Goal: Transaction & Acquisition: Purchase product/service

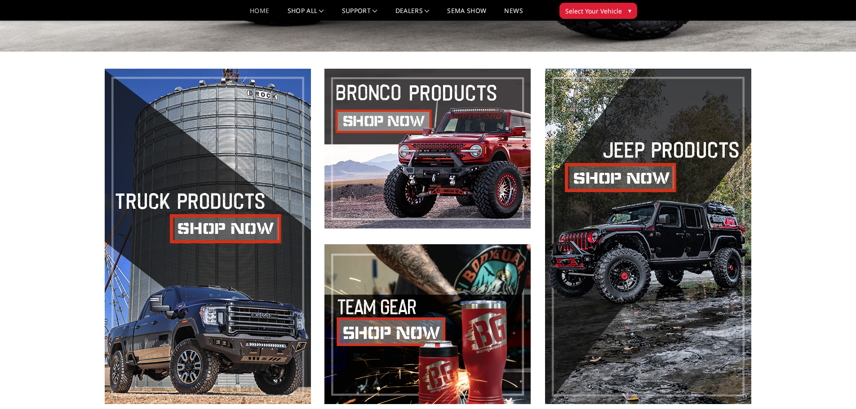
scroll to position [404, 0]
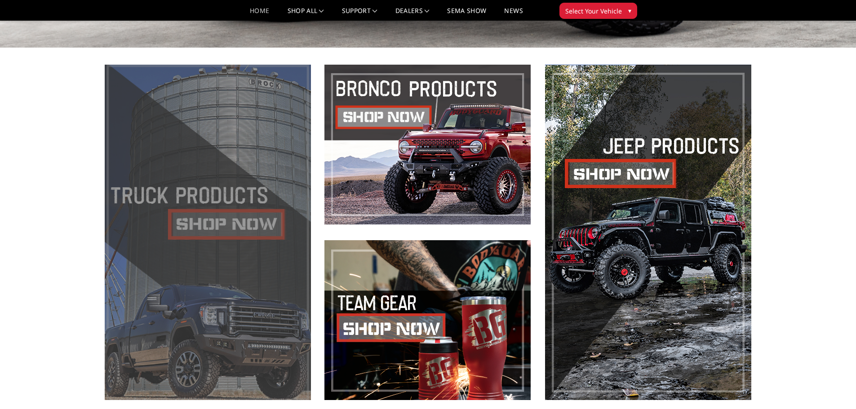
click at [244, 229] on span at bounding box center [208, 232] width 206 height 335
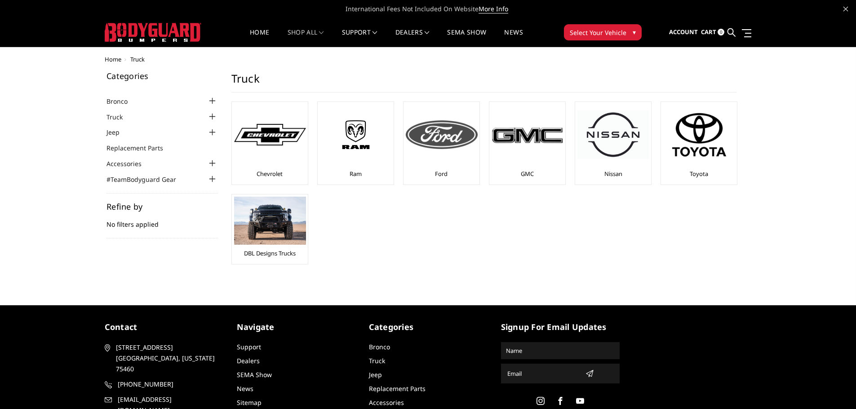
click at [454, 143] on img at bounding box center [442, 134] width 72 height 29
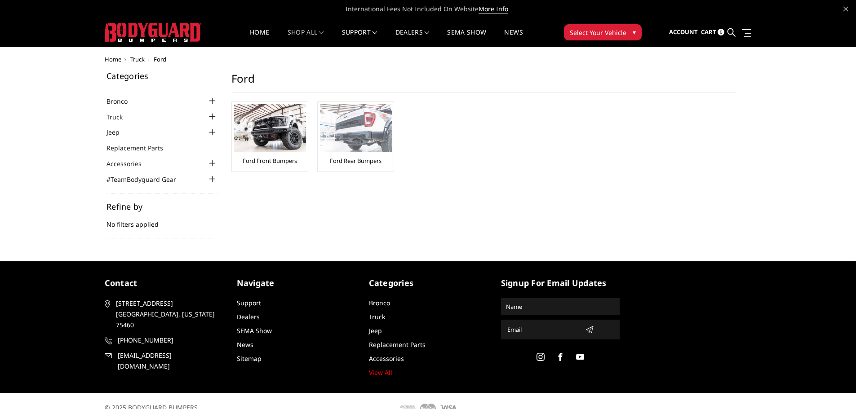
click at [354, 123] on img at bounding box center [356, 128] width 72 height 48
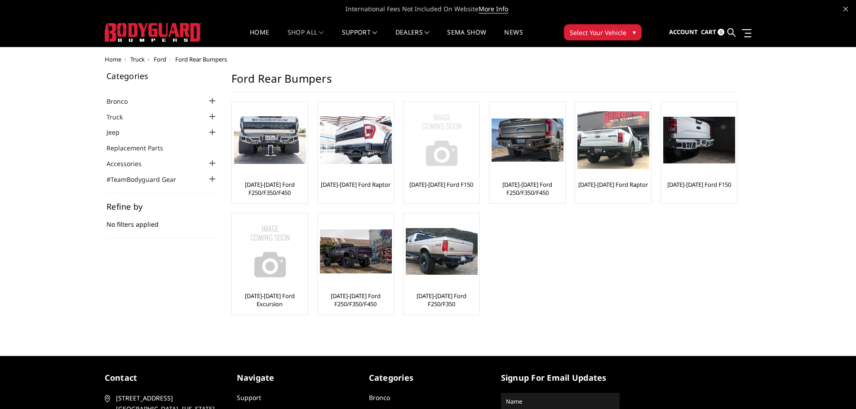
click at [460, 151] on img at bounding box center [442, 140] width 72 height 72
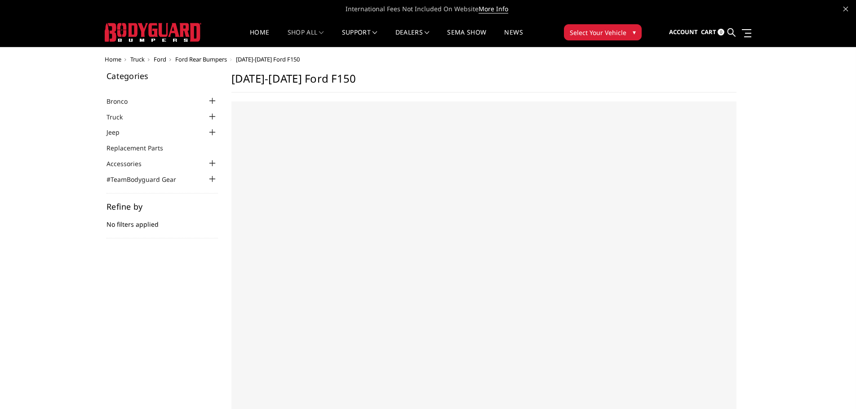
select select "US"
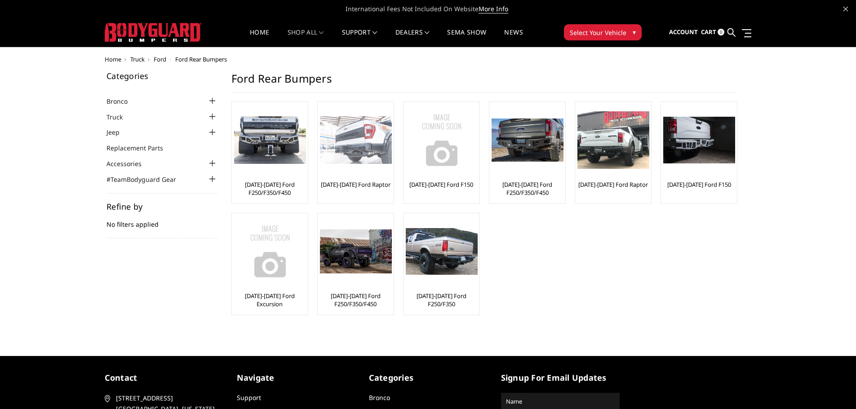
click at [370, 139] on img at bounding box center [356, 140] width 72 height 48
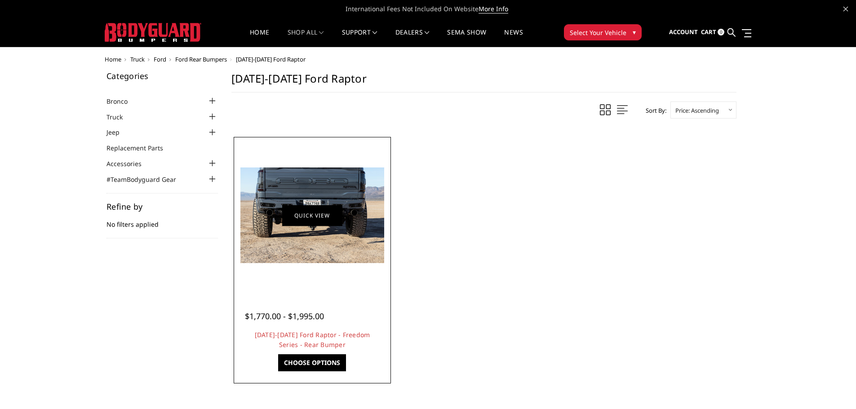
click at [316, 215] on link "Quick view" at bounding box center [312, 215] width 60 height 21
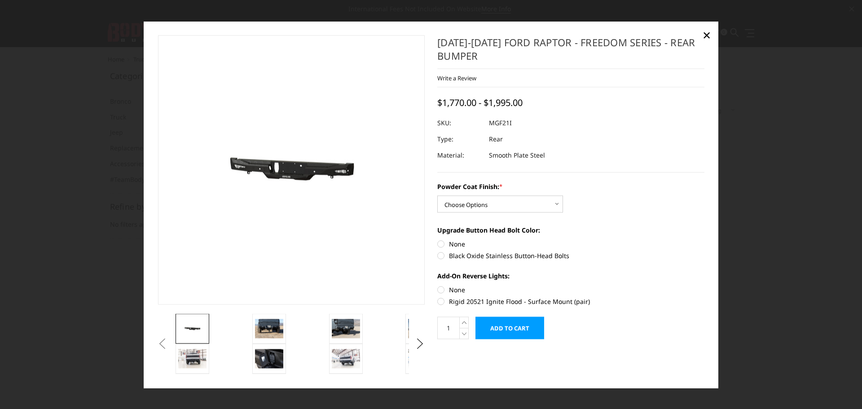
click at [311, 175] on img at bounding box center [269, 171] width 575 height 274
click at [307, 175] on img at bounding box center [273, 171] width 575 height 274
click at [270, 328] on img at bounding box center [269, 328] width 28 height 19
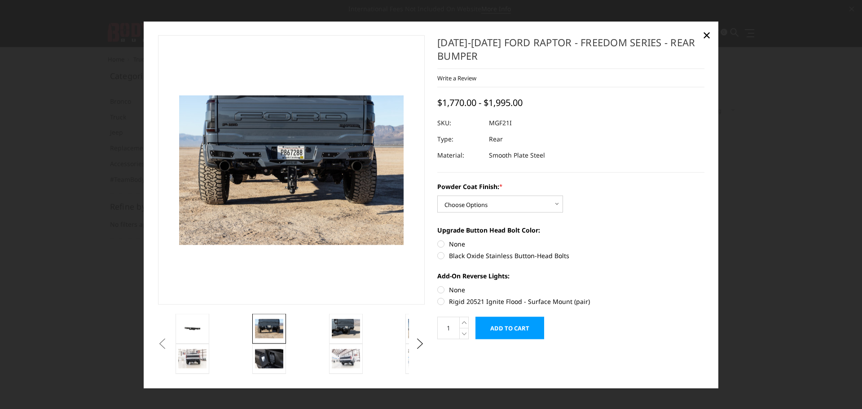
click at [293, 199] on img at bounding box center [290, 158] width 575 height 384
click at [276, 154] on img at bounding box center [309, 178] width 575 height 384
click at [470, 205] on select "Choose Options Bare Metal Texture Black Powder Coat" at bounding box center [500, 203] width 126 height 17
select select "2764"
click at [437, 195] on select "Choose Options Bare Metal Texture Black Powder Coat" at bounding box center [500, 203] width 126 height 17
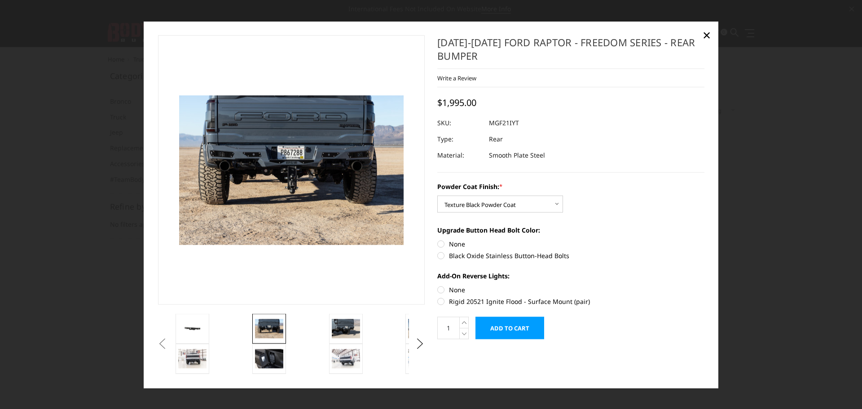
click at [442, 303] on label "Rigid 20521 Ignite Flood - Surface Mount (pair)" at bounding box center [570, 300] width 267 height 9
click at [705, 285] on input "Rigid 20521 Ignite Flood - Surface Mount (pair)" at bounding box center [705, 285] width 0 height 0
radio input "true"
click at [442, 303] on label "Rigid 20521 Ignite Flood - Surface Mount (pair)" at bounding box center [570, 300] width 267 height 9
click at [705, 285] on input "Rigid 20521 Ignite Flood - Surface Mount (pair)" at bounding box center [705, 285] width 0 height 0
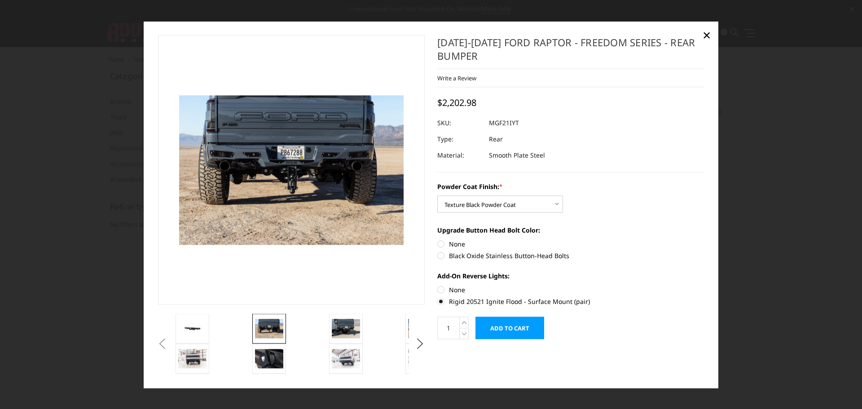
click at [445, 296] on label "Rigid 20521 Ignite Flood - Surface Mount (pair)" at bounding box center [570, 300] width 267 height 9
click at [705, 285] on input "Rigid 20521 Ignite Flood - Surface Mount (pair)" at bounding box center [705, 285] width 0 height 0
click at [442, 291] on label "None" at bounding box center [570, 289] width 267 height 9
click at [438, 285] on input "None" at bounding box center [437, 285] width 0 height 0
radio input "true"
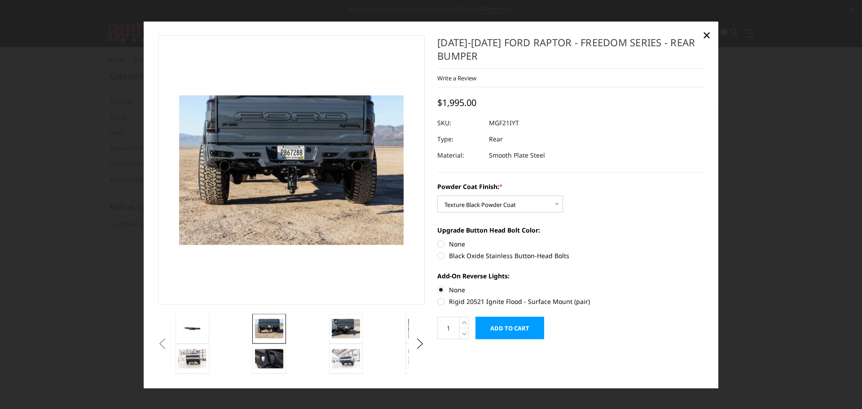
click at [713, 35] on link "×" at bounding box center [707, 35] width 14 height 14
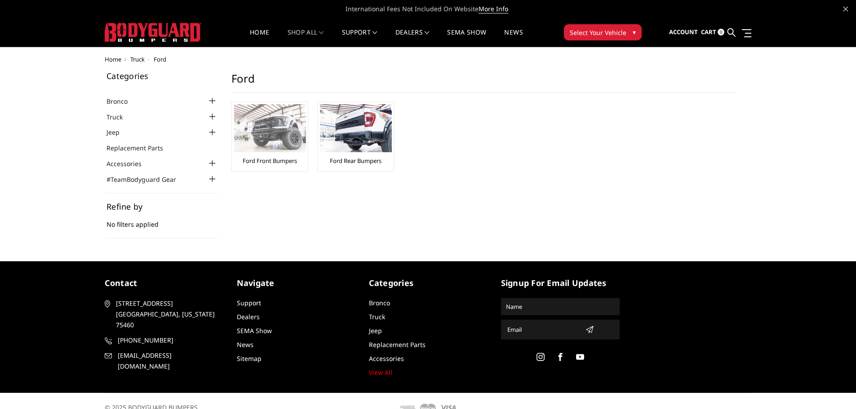
click at [284, 120] on img at bounding box center [270, 128] width 72 height 48
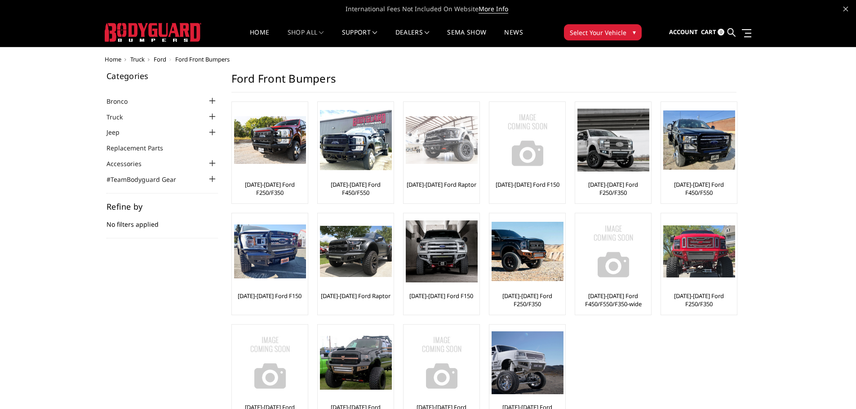
click at [457, 156] on img at bounding box center [442, 140] width 72 height 48
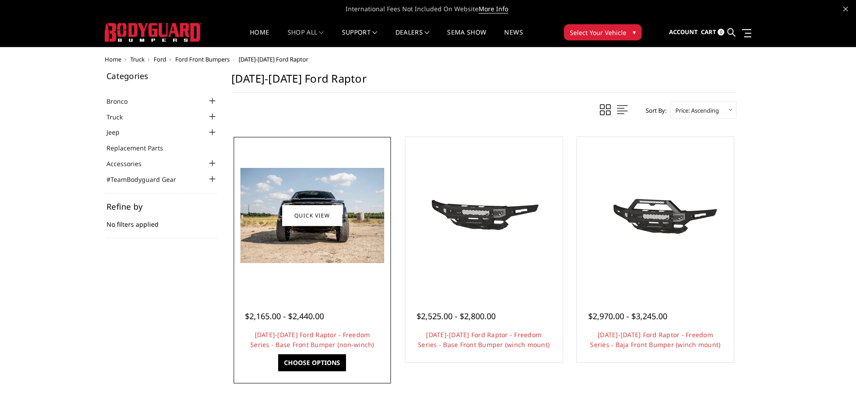
click at [323, 257] on img at bounding box center [312, 215] width 144 height 95
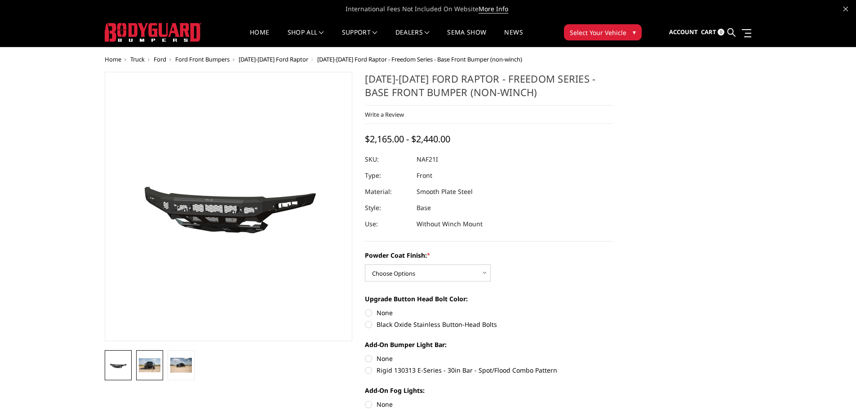
click at [152, 366] on img at bounding box center [150, 365] width 22 height 14
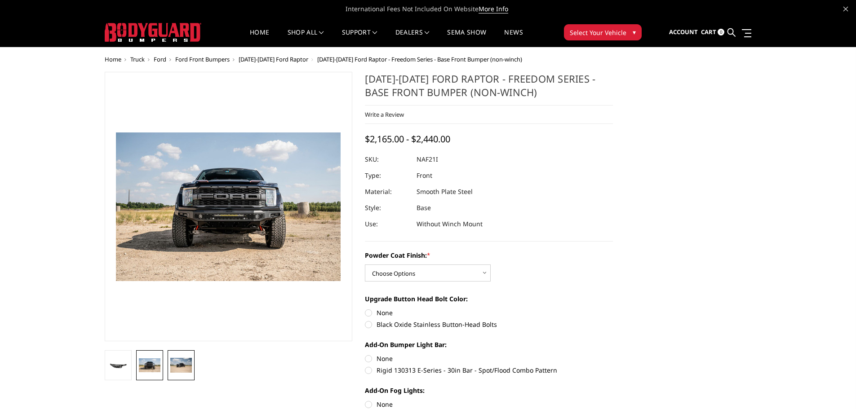
click at [186, 369] on img at bounding box center [181, 365] width 22 height 14
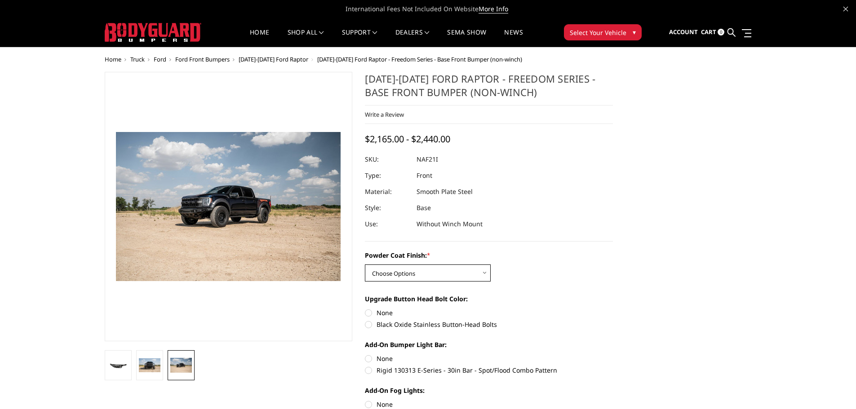
click at [391, 270] on select "Choose Options Bare Metal Texture Black Powder Coat" at bounding box center [428, 273] width 126 height 17
